Goal: Task Accomplishment & Management: Manage account settings

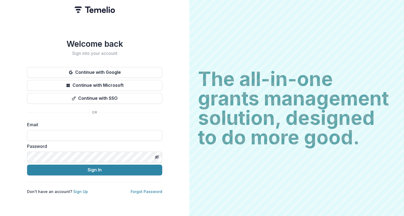
click at [142, 124] on label "Email" at bounding box center [93, 124] width 132 height 6
click at [140, 130] on input at bounding box center [94, 135] width 135 height 11
click at [68, 134] on input "********" at bounding box center [94, 135] width 135 height 11
type input "**********"
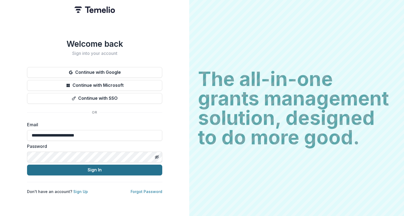
click at [122, 168] on button "Sign In" at bounding box center [94, 169] width 135 height 11
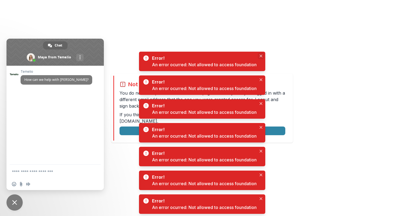
click at [263, 56] on button "Close" at bounding box center [260, 56] width 6 height 6
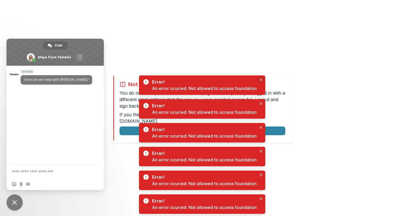
click at [263, 76] on button "Close" at bounding box center [260, 79] width 6 height 6
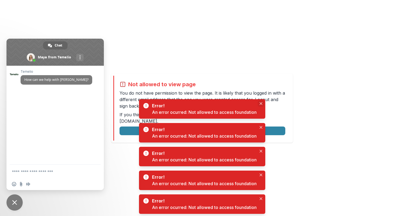
click at [260, 103] on icon "Close" at bounding box center [260, 103] width 3 height 3
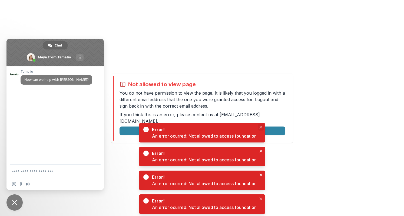
click at [261, 129] on button "Close" at bounding box center [260, 127] width 6 height 6
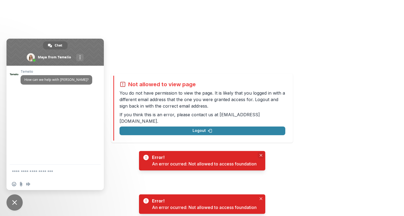
click at [262, 148] on body "Not allowed to view page You do not have permission to view the page. It is lik…" at bounding box center [202, 108] width 404 height 216
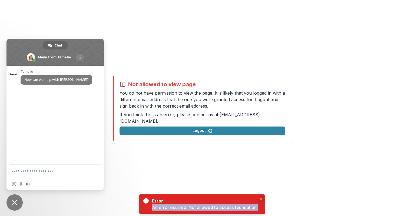
click at [258, 196] on div "Error! An error ocurred: Not allowed to access foundation" at bounding box center [202, 203] width 126 height 19
click at [260, 198] on icon "Close" at bounding box center [260, 198] width 3 height 3
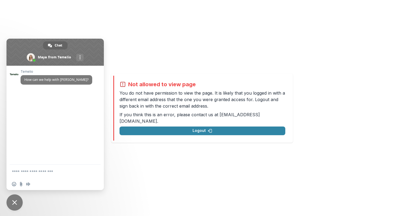
click at [16, 204] on span "Close chat" at bounding box center [14, 202] width 5 height 5
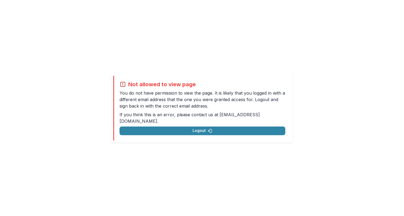
drag, startPoint x: 47, startPoint y: 29, endPoint x: 12, endPoint y: 1, distance: 45.1
click at [45, 28] on div "Not allowed to view page You do not have permission to view the page. It is lik…" at bounding box center [202, 108] width 404 height 216
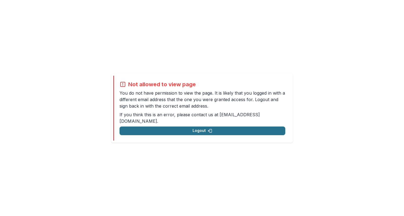
click at [156, 129] on button "Logout" at bounding box center [202, 130] width 166 height 9
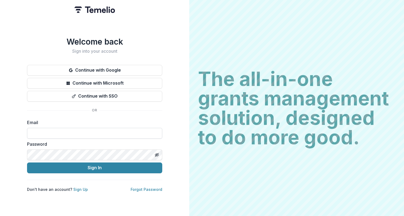
click at [104, 135] on input at bounding box center [94, 133] width 135 height 11
type input "**********"
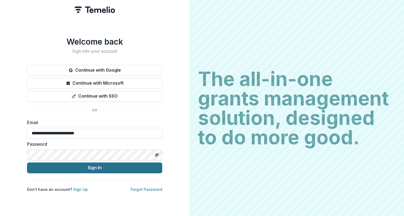
click at [148, 167] on button "Sign In" at bounding box center [94, 167] width 135 height 11
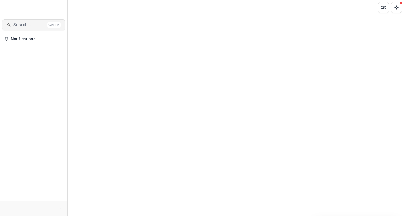
click at [41, 26] on span "Search..." at bounding box center [29, 24] width 32 height 5
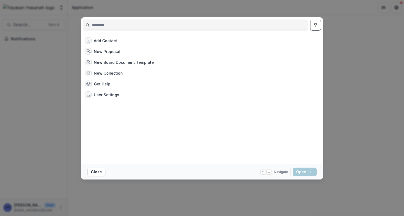
click at [117, 26] on input at bounding box center [195, 25] width 224 height 9
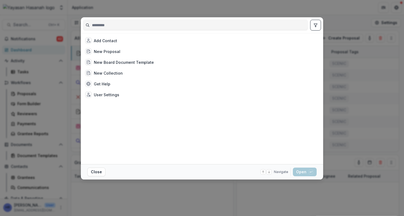
click at [117, 26] on input at bounding box center [195, 25] width 224 height 9
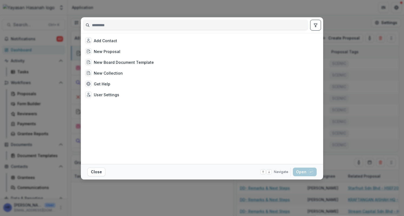
click at [117, 26] on input at bounding box center [195, 25] width 224 height 9
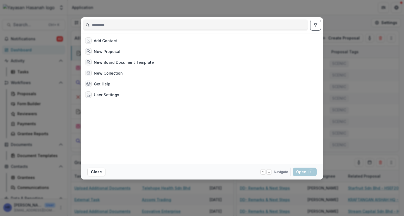
click at [117, 26] on input at bounding box center [195, 25] width 224 height 9
type input "*"
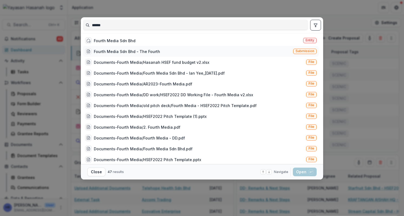
type input "******"
